Goal: Task Accomplishment & Management: Use online tool/utility

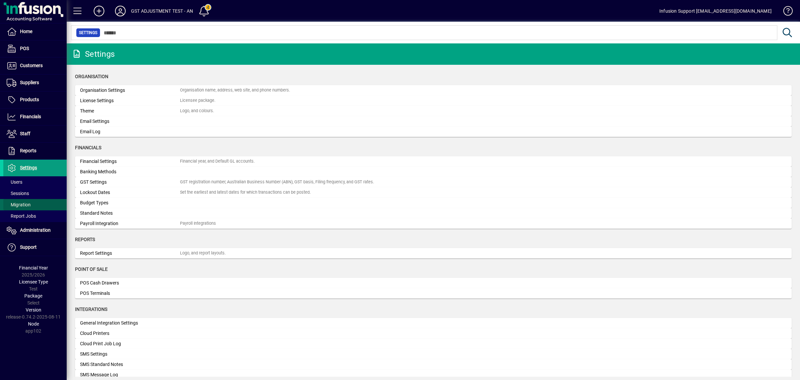
click at [35, 204] on span at bounding box center [34, 204] width 63 height 16
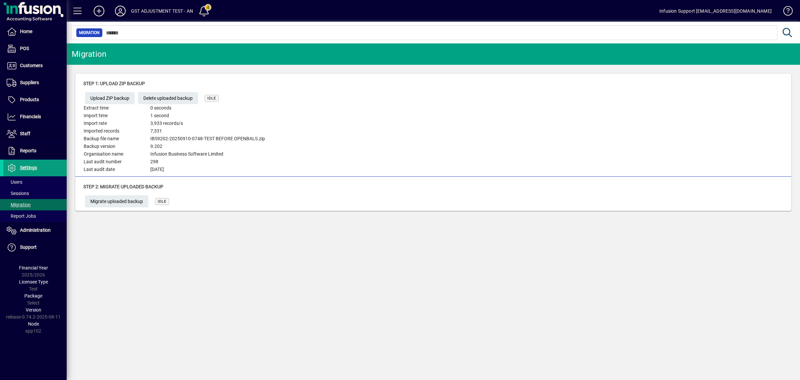
drag, startPoint x: 304, startPoint y: 110, endPoint x: 285, endPoint y: 131, distance: 27.8
click at [296, 122] on div "Step 1: Upload ZIP backup Upload ZIP backup Delete uploaded backup IDLE Extract…" at bounding box center [433, 126] width 700 height 93
click at [125, 199] on span "Migrate uploaded backup" at bounding box center [116, 201] width 53 height 11
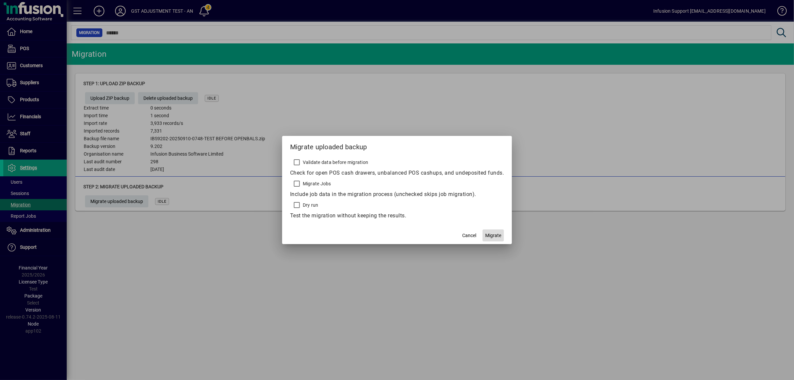
click at [497, 236] on span "Migrate" at bounding box center [493, 235] width 16 height 7
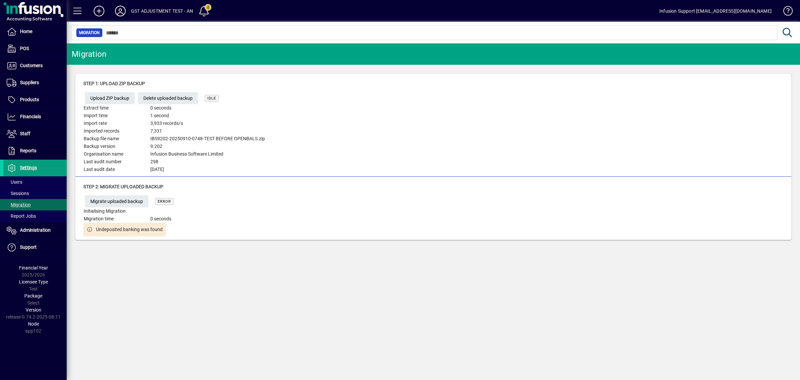
click at [307, 199] on div "Step 2: [PERSON_NAME] uploaded backup Migrate uploaded backup ERROR Initialisin…" at bounding box center [433, 209] width 700 height 53
drag, startPoint x: 152, startPoint y: 139, endPoint x: 277, endPoint y: 135, distance: 125.1
click at [277, 135] on div "Step 1: Upload ZIP backup Upload ZIP backup Delete uploaded backup IDLE Extract…" at bounding box center [433, 126] width 700 height 93
click at [283, 141] on div "Step 1: Upload ZIP backup Upload ZIP backup Delete uploaded backup IDLE Extract…" at bounding box center [433, 126] width 700 height 93
click at [280, 141] on div "Step 1: Upload ZIP backup Upload ZIP backup Delete uploaded backup IDLE Extract…" at bounding box center [433, 126] width 700 height 93
